Goal: Task Accomplishment & Management: Manage account settings

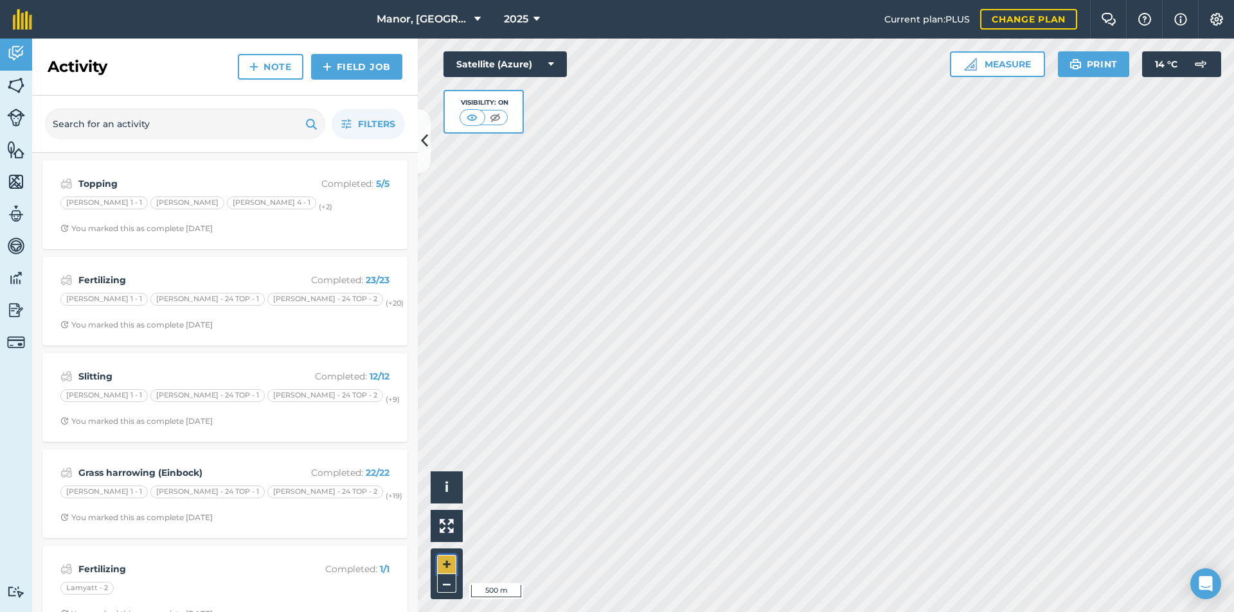
click at [447, 565] on button "+" at bounding box center [446, 564] width 19 height 19
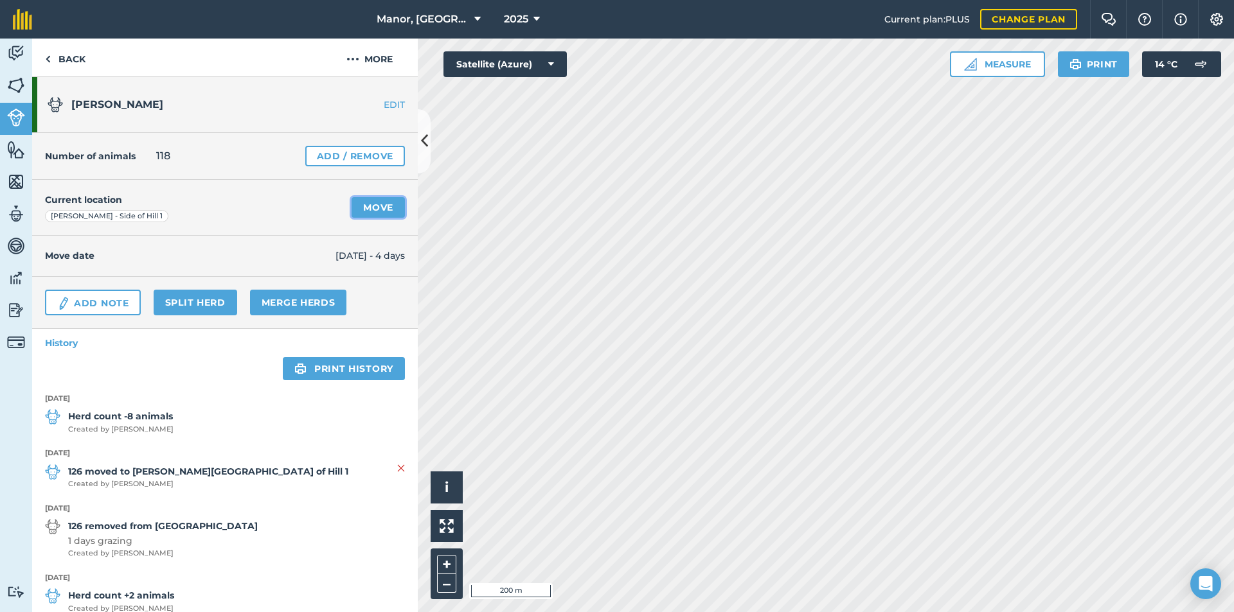
click at [369, 206] on link "Move" at bounding box center [377, 207] width 53 height 21
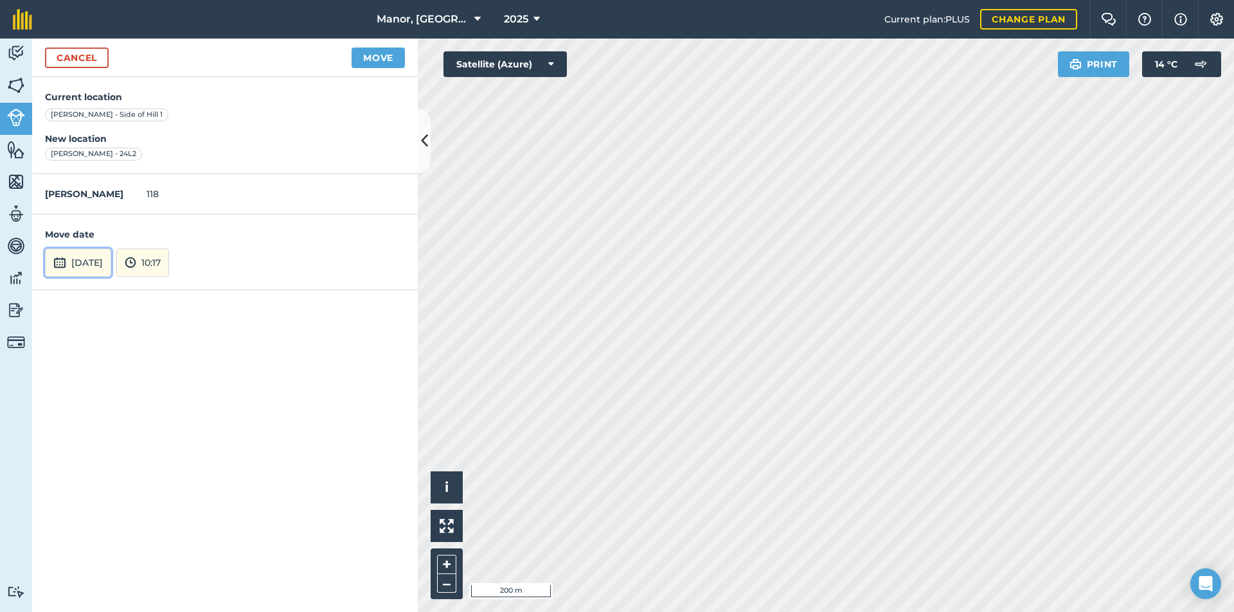
click at [75, 264] on button "[DATE]" at bounding box center [78, 263] width 66 height 28
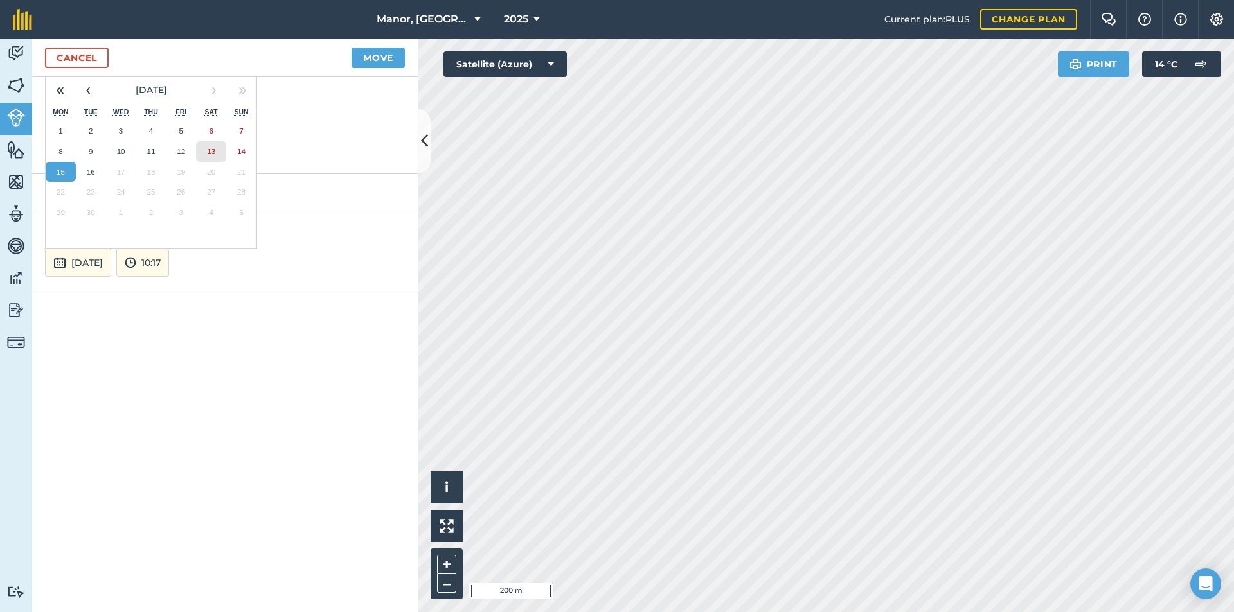
click at [215, 152] on abbr "13" at bounding box center [211, 151] width 8 height 8
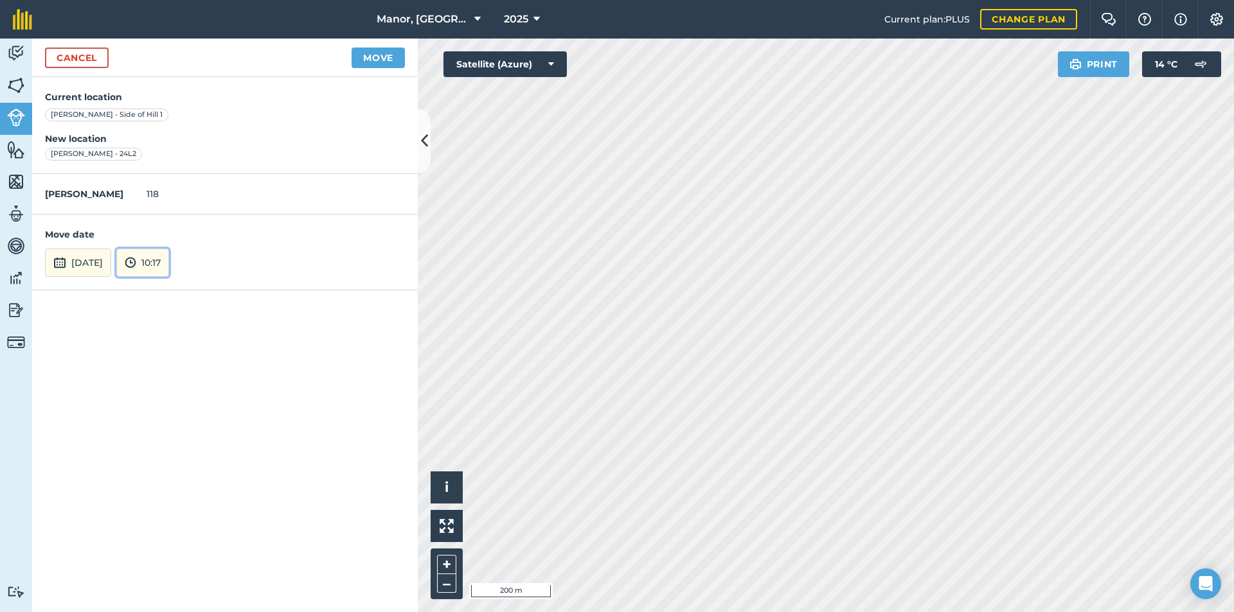
click at [169, 260] on button "10:17" at bounding box center [142, 263] width 53 height 28
click at [175, 187] on button "05:00" at bounding box center [147, 192] width 60 height 21
click at [389, 55] on button "Move" at bounding box center [377, 58] width 53 height 21
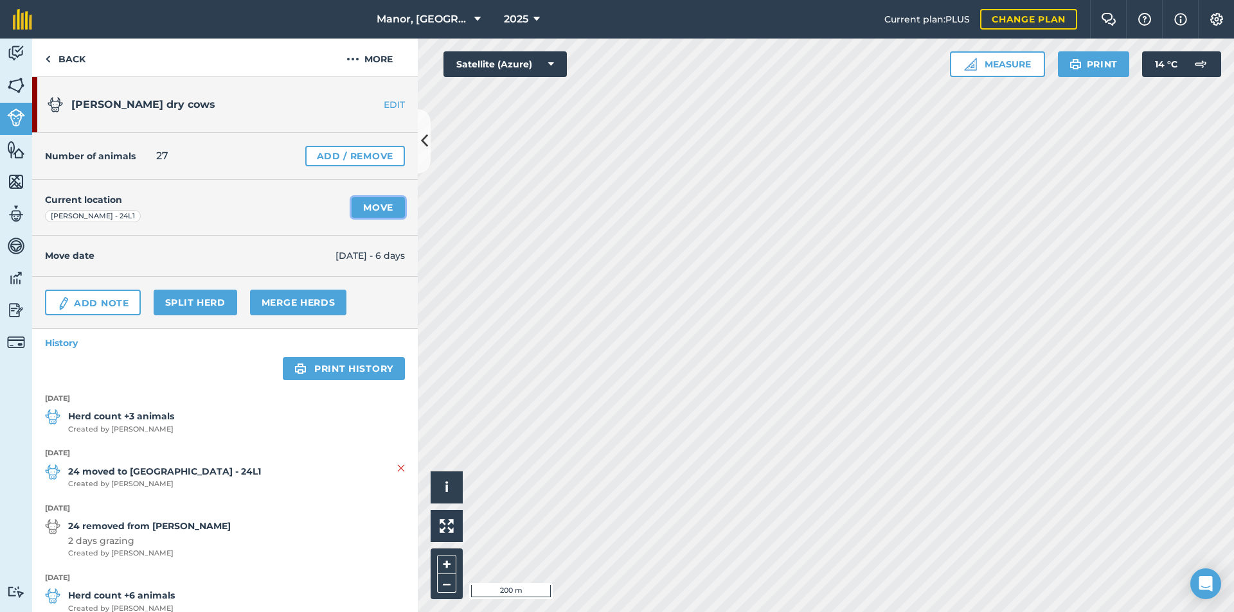
click at [369, 202] on link "Move" at bounding box center [377, 207] width 53 height 21
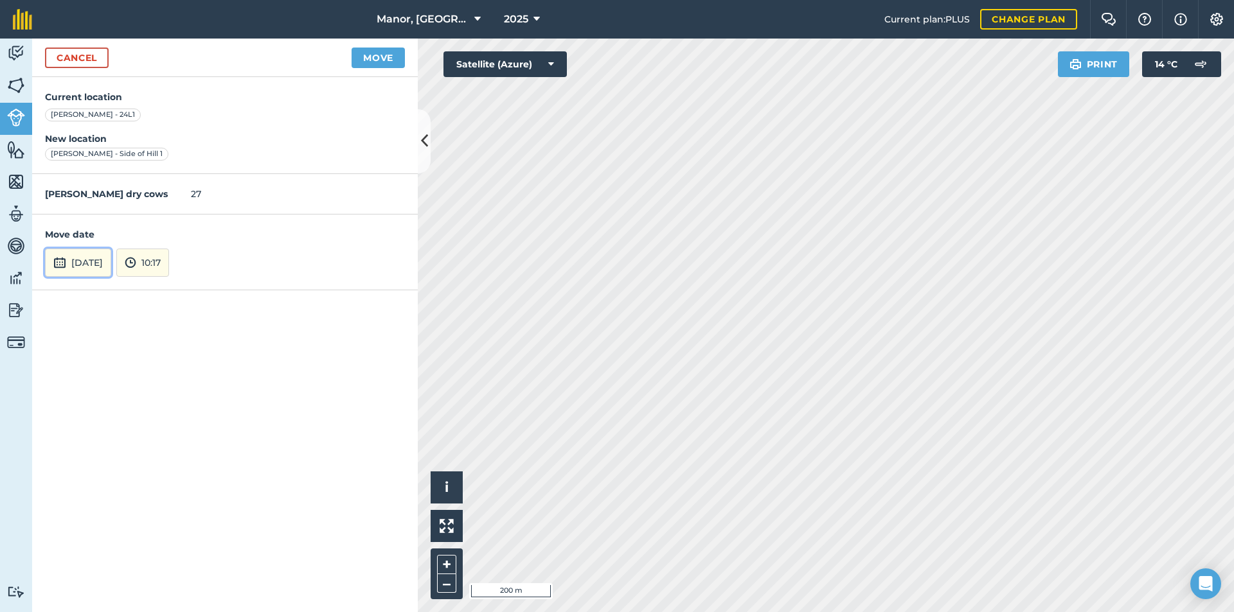
click at [111, 265] on button "[DATE]" at bounding box center [78, 263] width 66 height 28
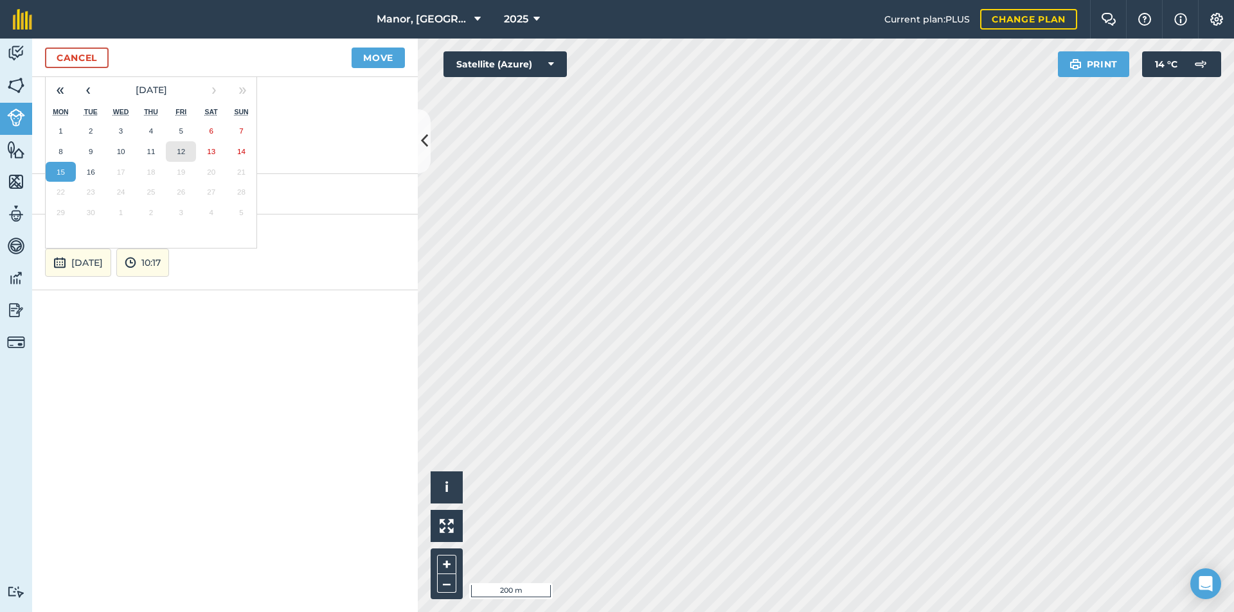
click at [183, 154] on abbr "12" at bounding box center [181, 151] width 8 height 8
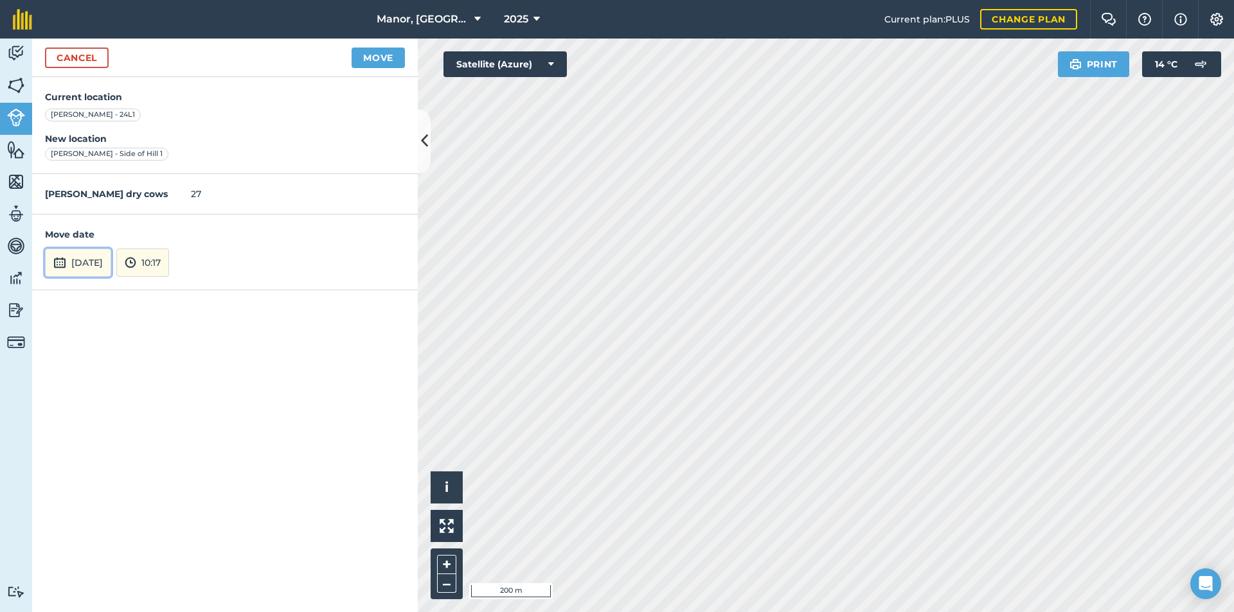
click at [97, 264] on button "[DATE]" at bounding box center [78, 263] width 66 height 28
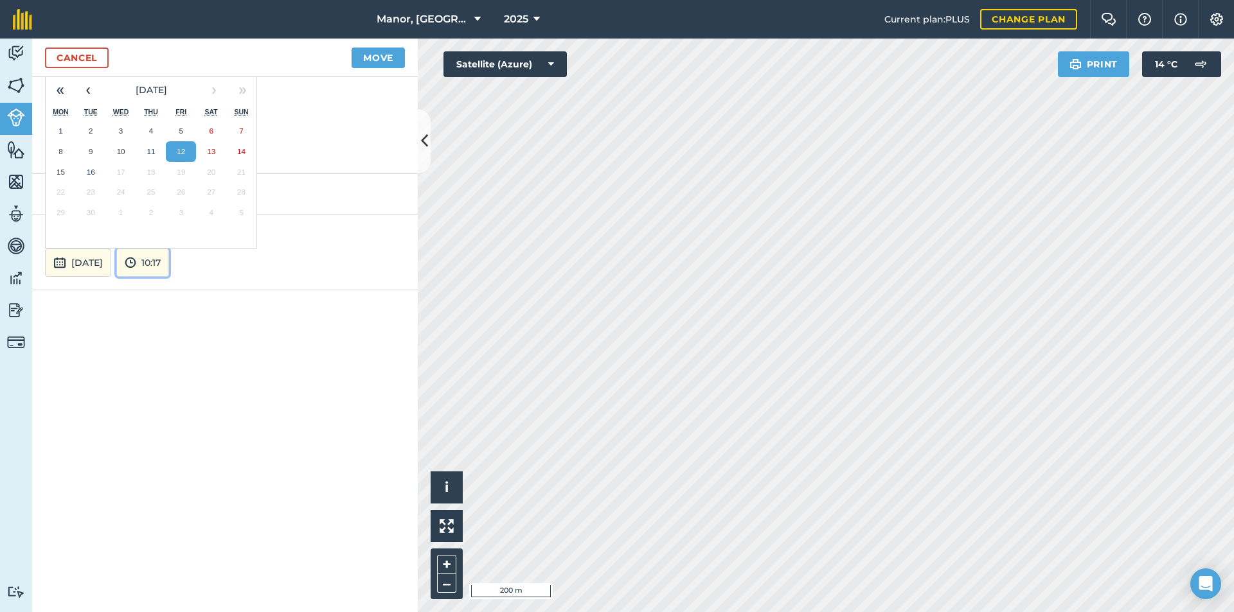
click at [169, 259] on button "10:17" at bounding box center [142, 263] width 53 height 28
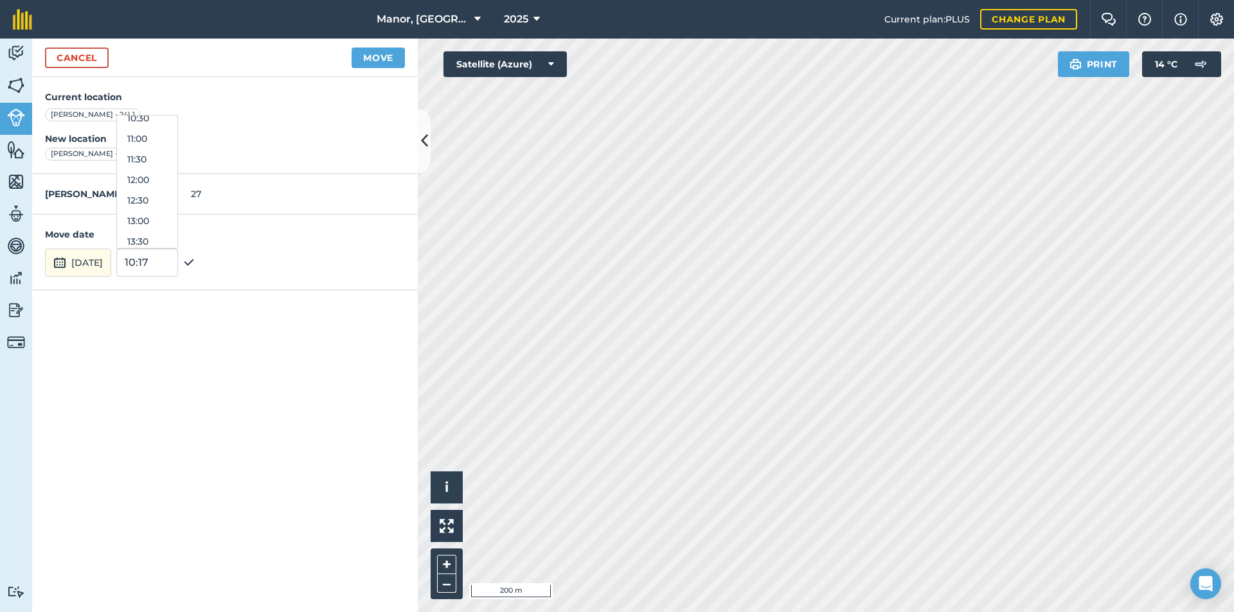
scroll to position [486, 0]
click at [177, 233] on button "14:30" at bounding box center [147, 236] width 60 height 21
click at [364, 64] on button "Move" at bounding box center [377, 58] width 53 height 21
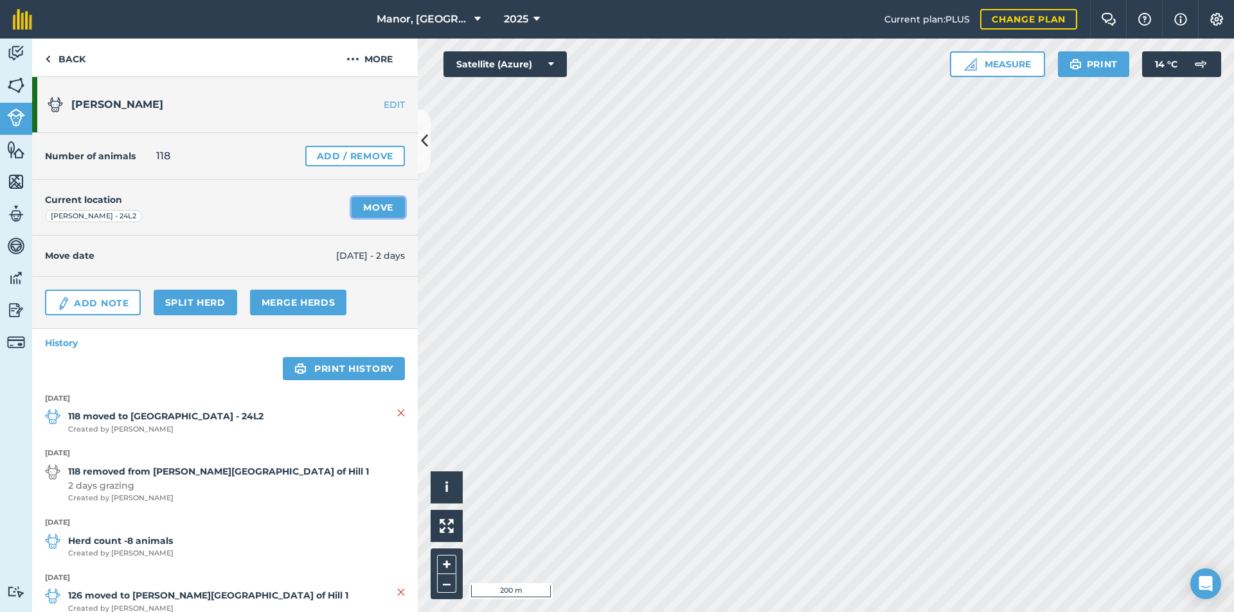
click at [367, 206] on link "Move" at bounding box center [377, 207] width 53 height 21
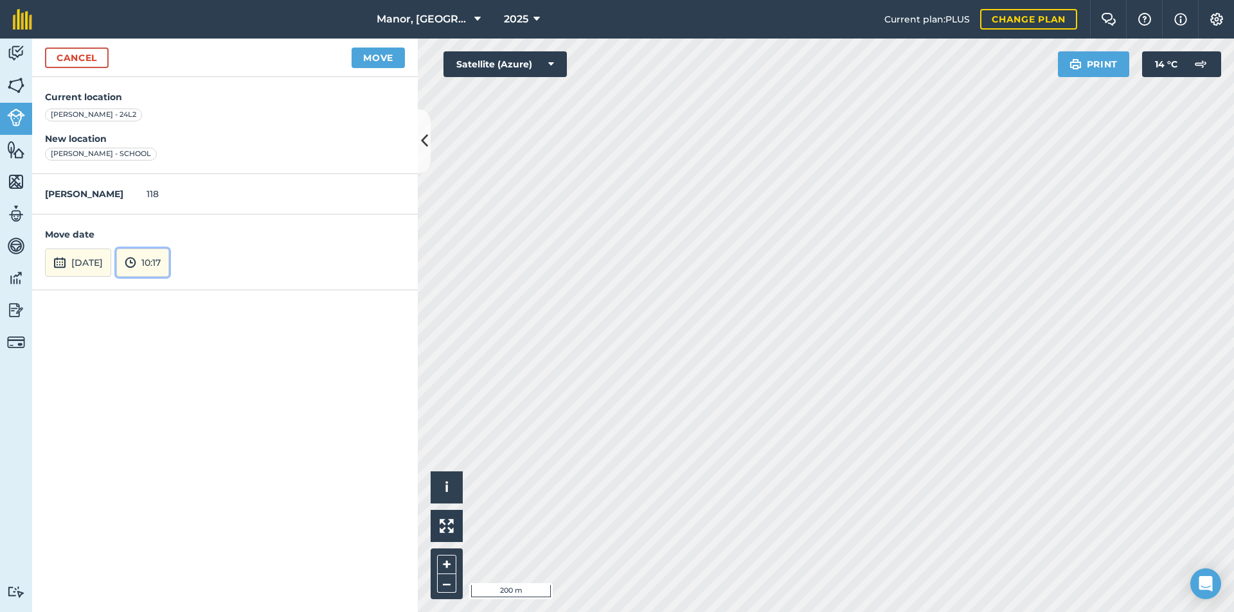
click at [136, 260] on img at bounding box center [131, 262] width 12 height 15
click at [175, 188] on button "05:00" at bounding box center [147, 192] width 60 height 21
click at [363, 64] on button "Move" at bounding box center [377, 58] width 53 height 21
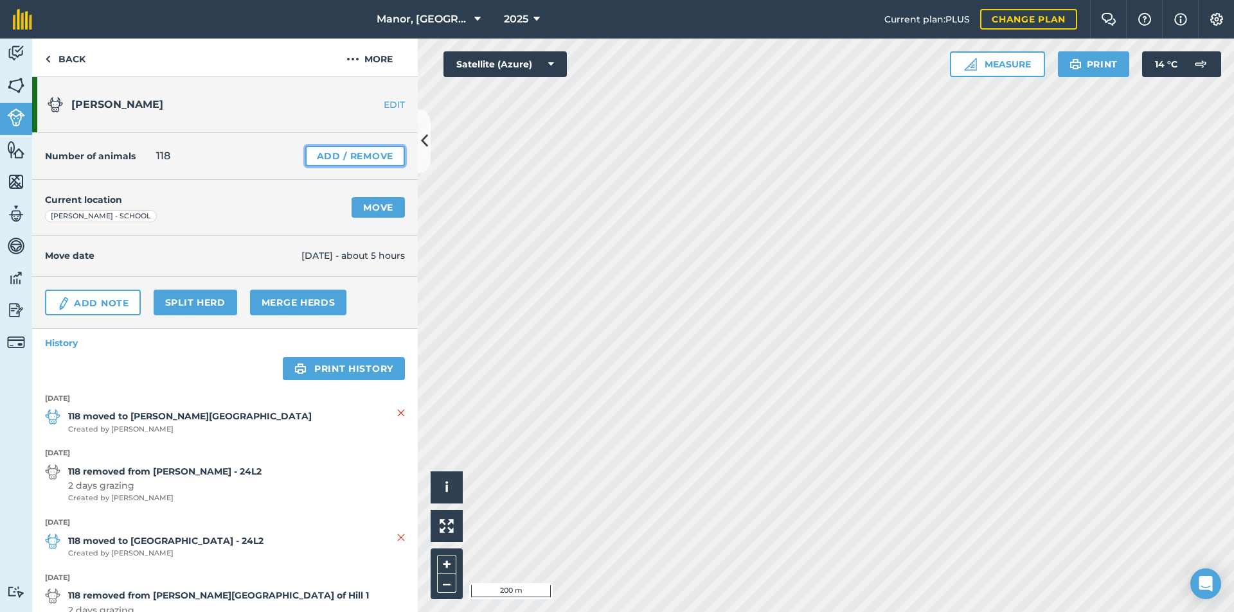
click at [332, 156] on link "Add / Remove" at bounding box center [355, 156] width 100 height 21
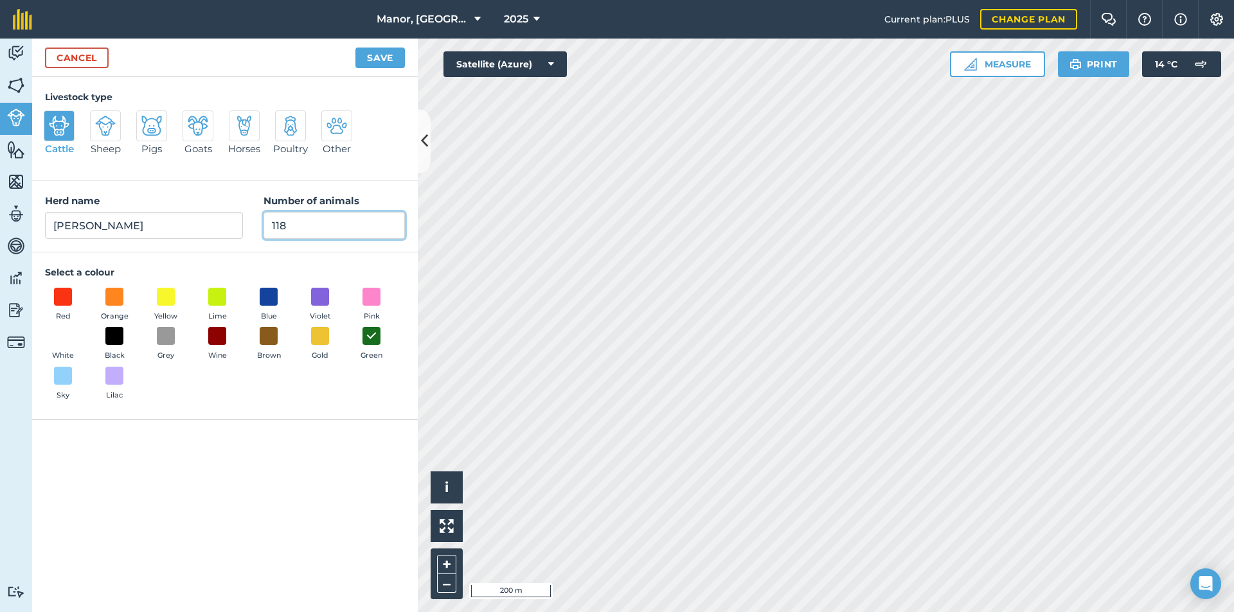
drag, startPoint x: 298, startPoint y: 224, endPoint x: 164, endPoint y: 220, distance: 134.4
click at [164, 220] on div "Herd name [PERSON_NAME] milkers Number of animals 118" at bounding box center [225, 217] width 386 height 72
type input "121"
click at [378, 60] on button "Save" at bounding box center [379, 58] width 49 height 21
